Goal: Task Accomplishment & Management: Complete application form

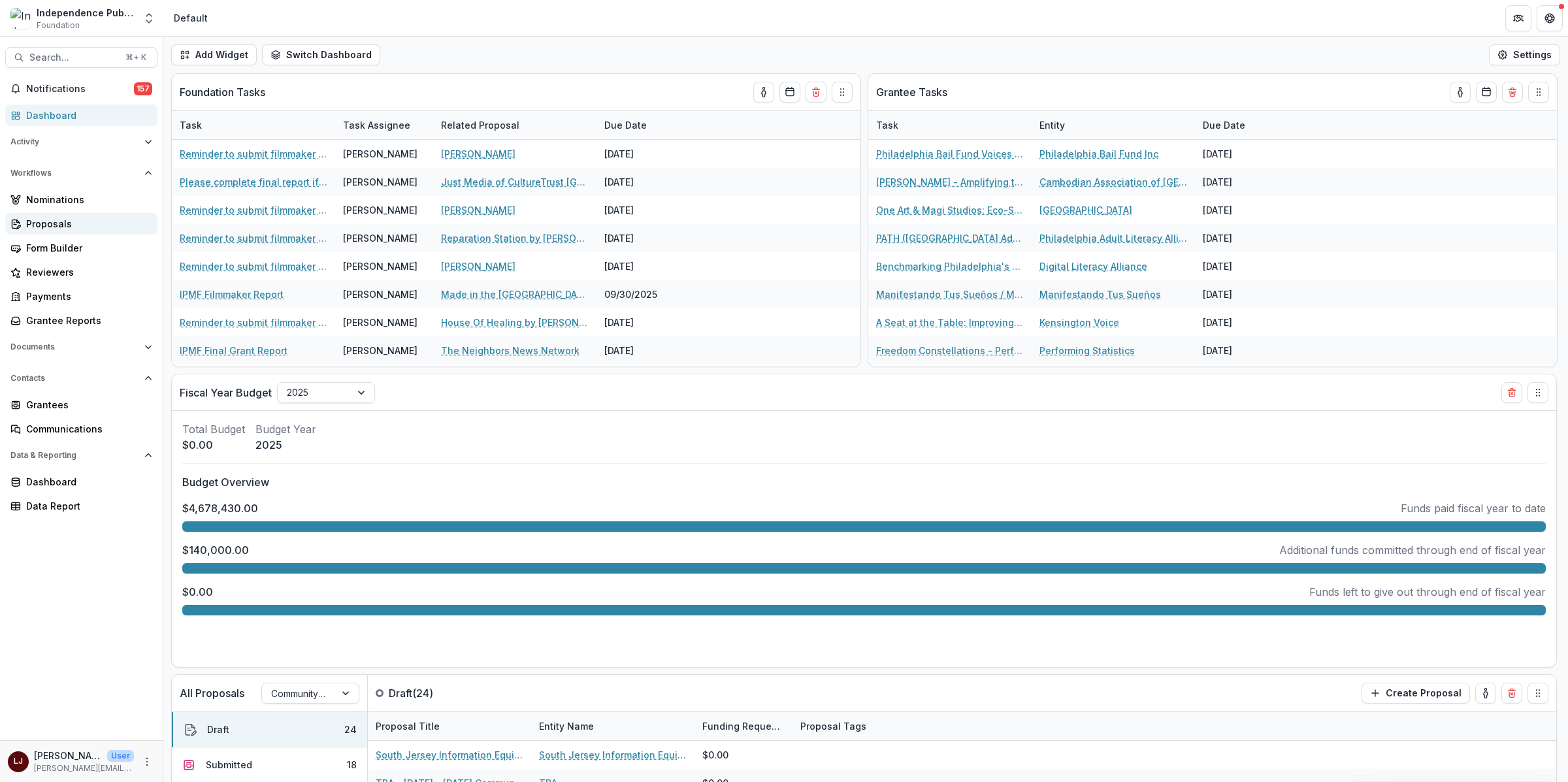
click at [76, 217] on div "Proposals" at bounding box center [86, 223] width 121 height 13
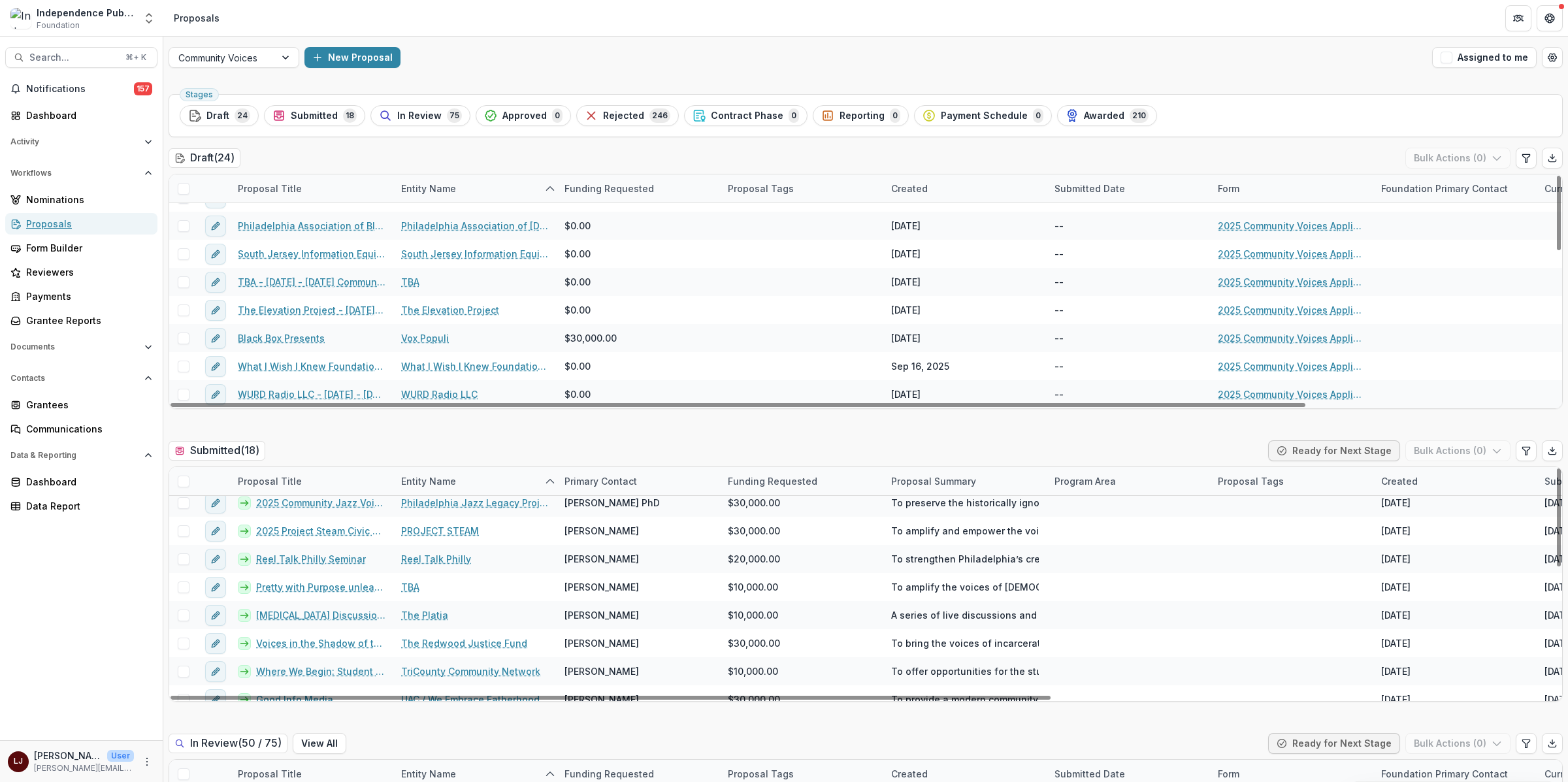
scroll to position [497, 0]
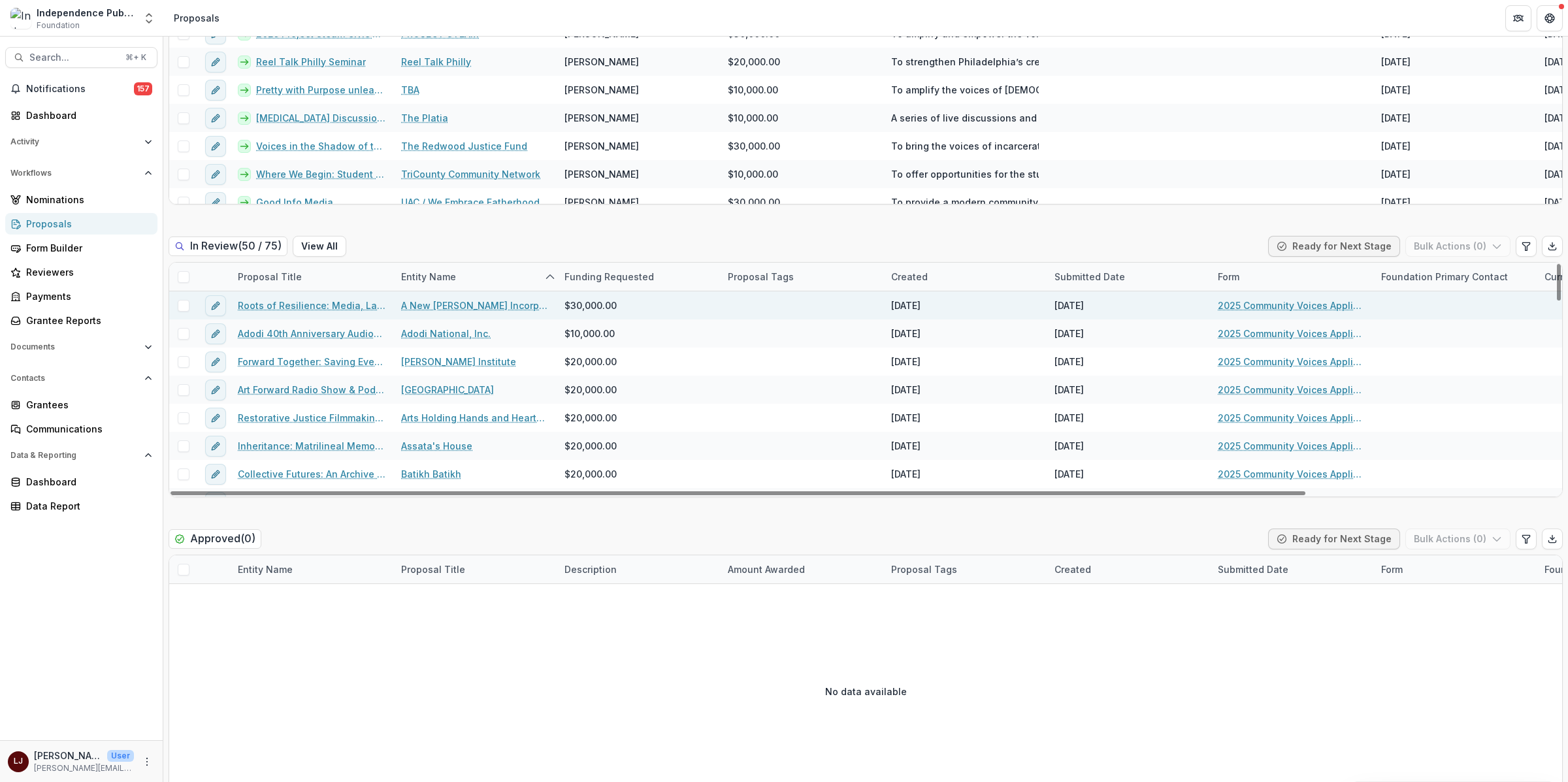
click at [312, 307] on link "Roots of Resilience: Media, Land, and Community Power in [GEOGRAPHIC_DATA]" at bounding box center [311, 305] width 147 height 13
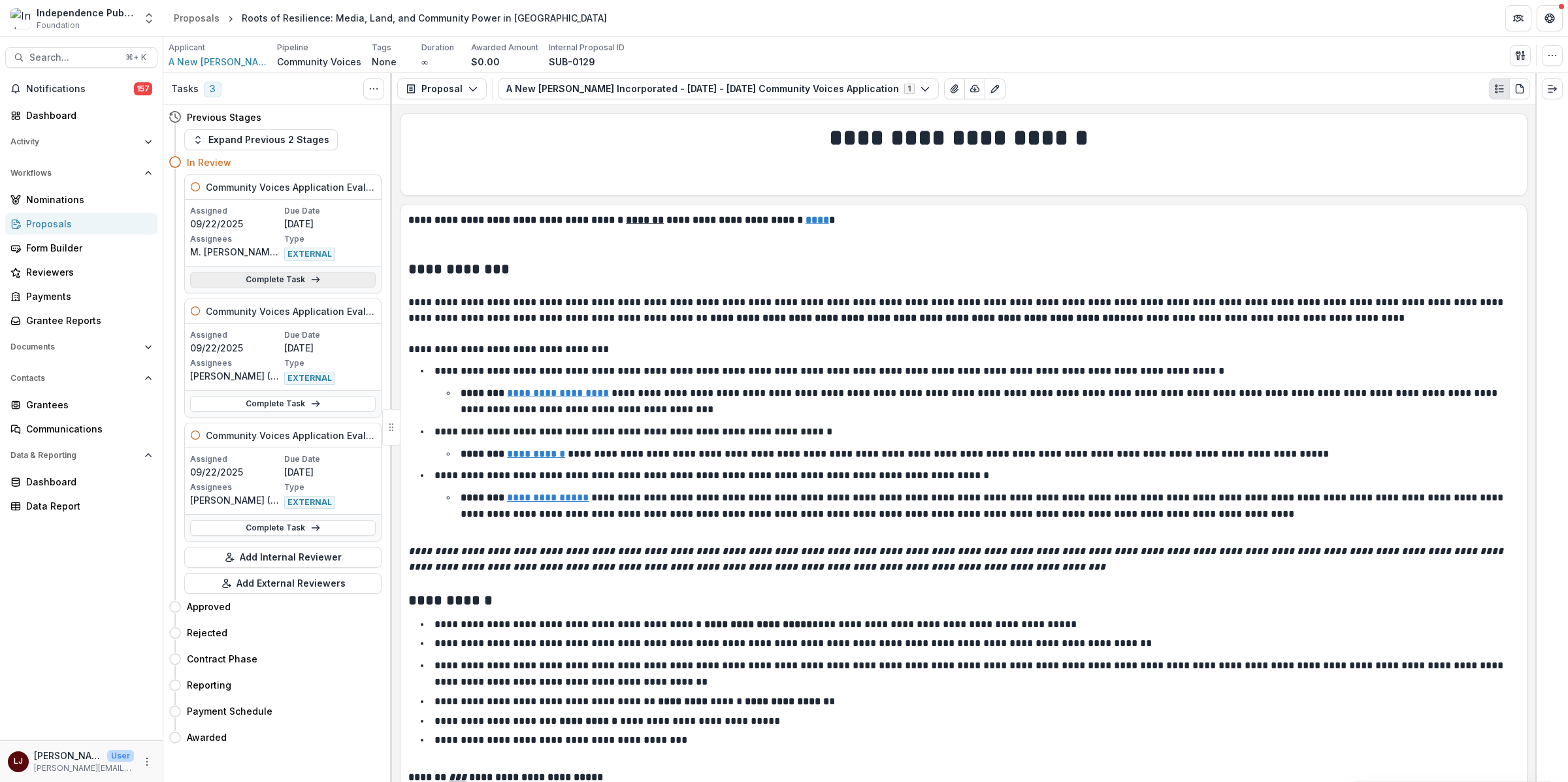
click at [297, 282] on link "Complete Task" at bounding box center [282, 280] width 185 height 16
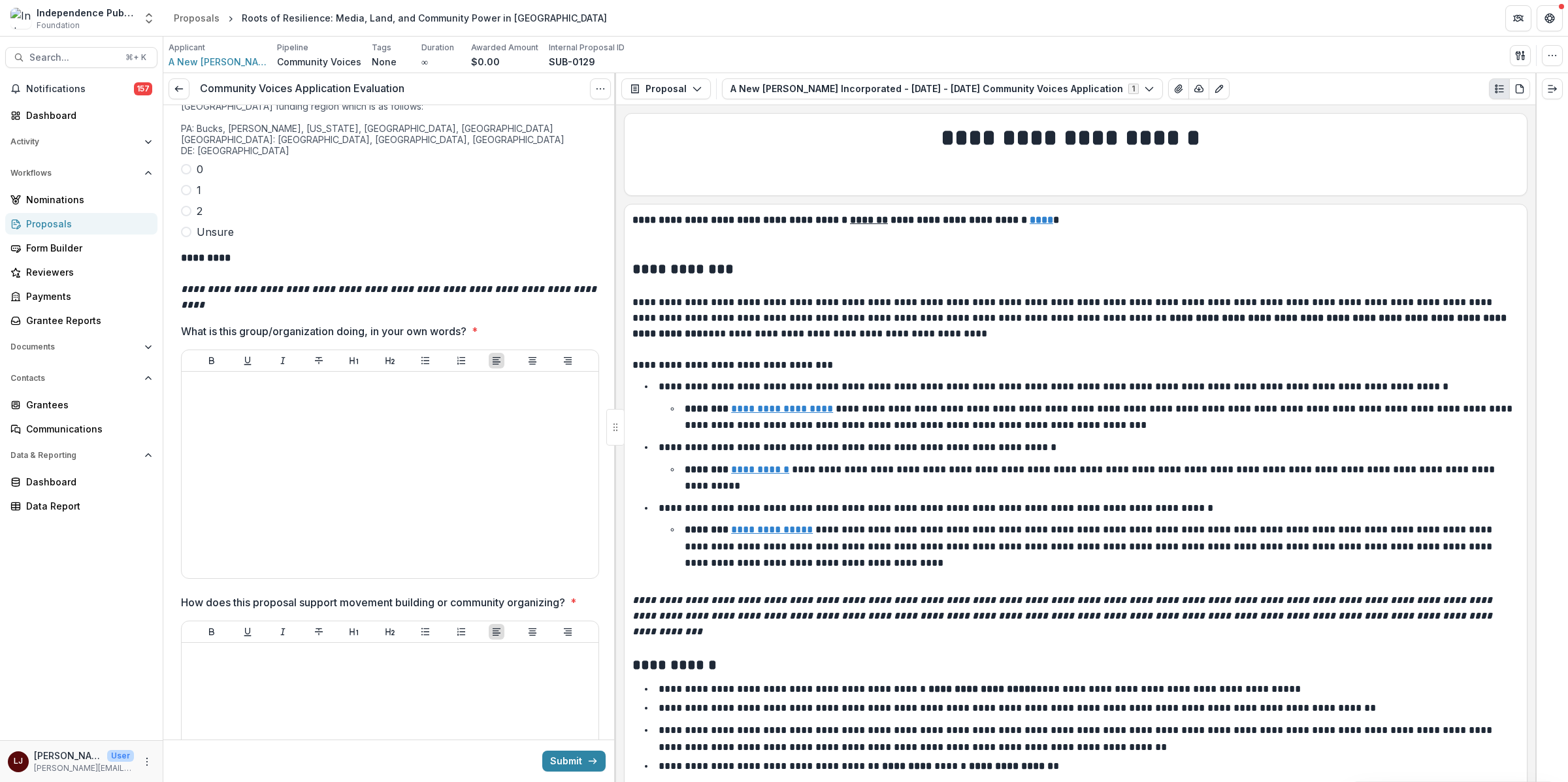
scroll to position [2512, 0]
click at [321, 289] on em "**********" at bounding box center [390, 298] width 418 height 25
